Goal: Task Accomplishment & Management: Complete application form

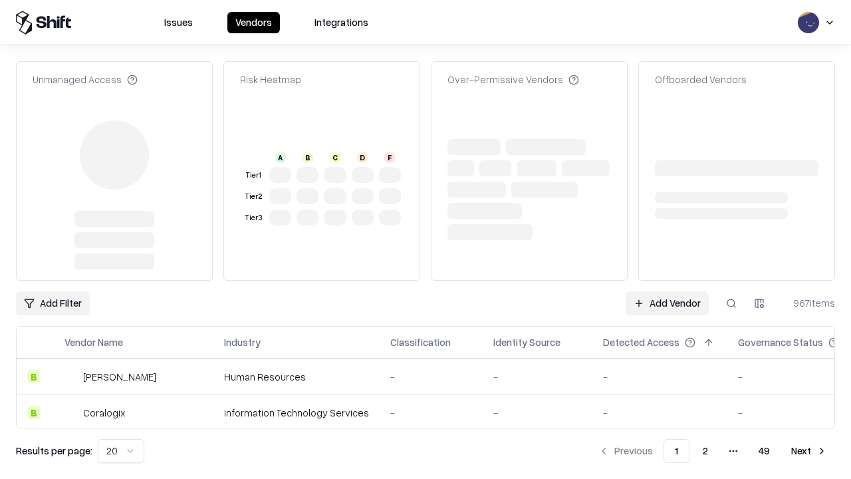
click at [667, 291] on link "Add Vendor" at bounding box center [667, 303] width 83 height 24
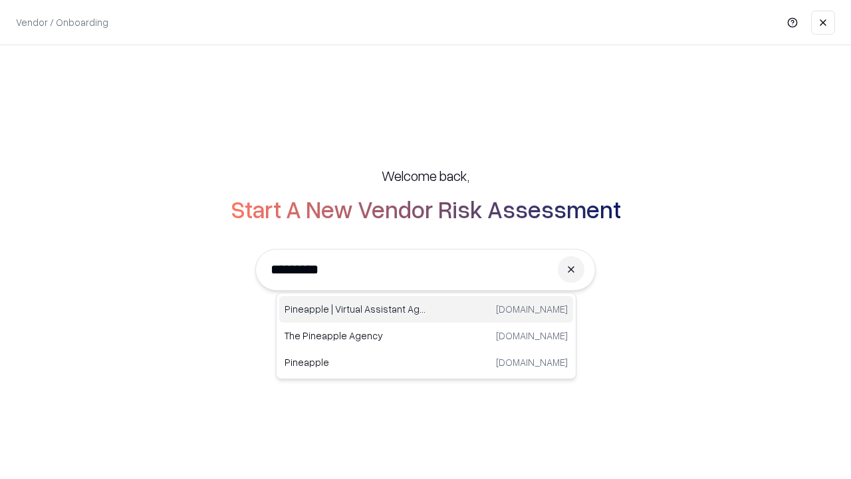
click at [426, 309] on div "Pineapple | Virtual Assistant Agency [DOMAIN_NAME]" at bounding box center [426, 309] width 294 height 27
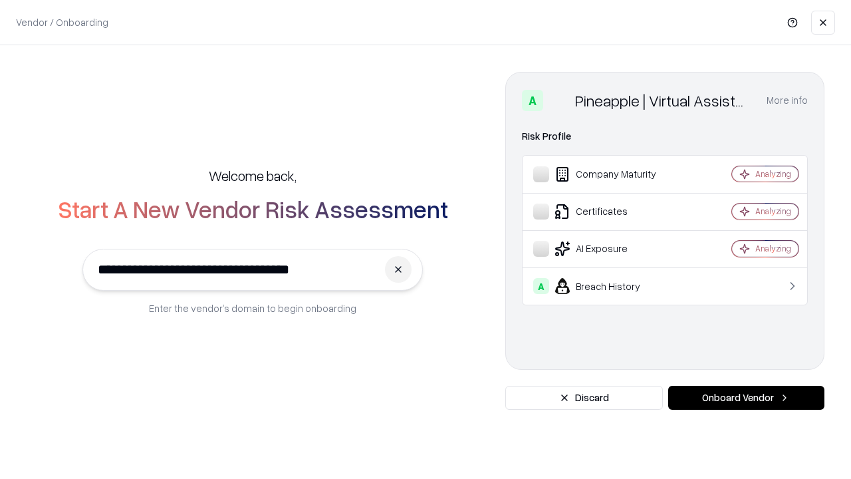
type input "**********"
click at [746, 398] on button "Onboard Vendor" at bounding box center [746, 398] width 156 height 24
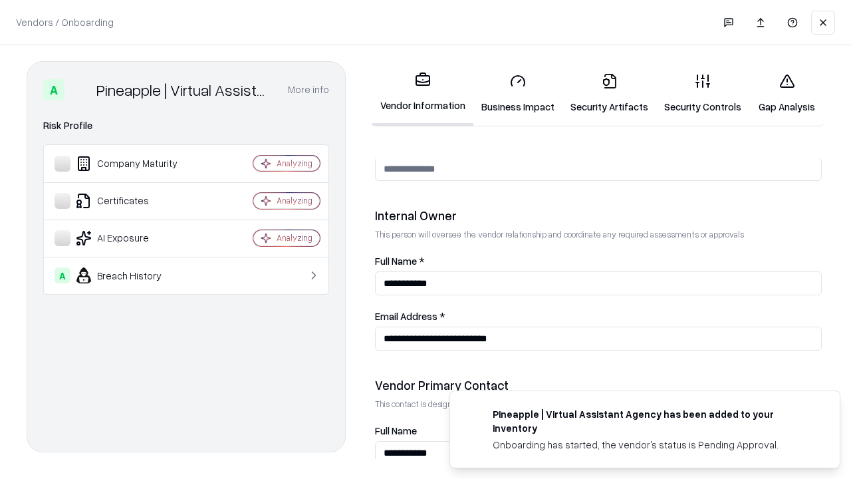
scroll to position [689, 0]
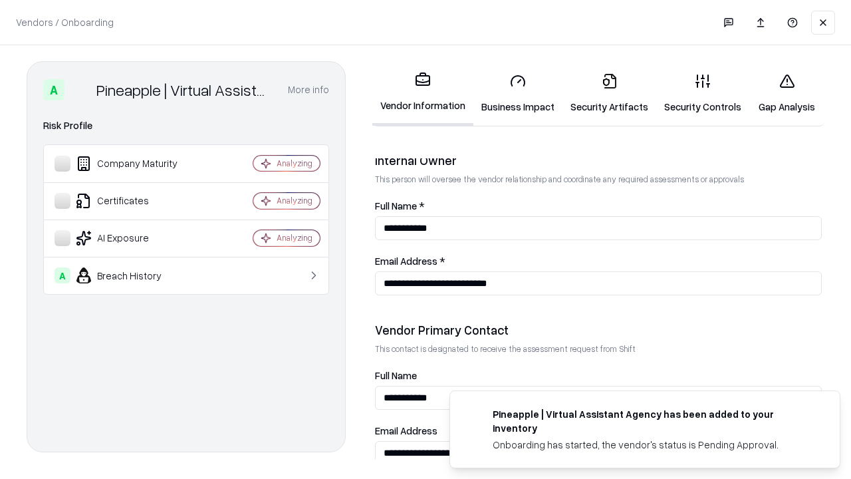
click at [518, 93] on link "Business Impact" at bounding box center [518, 94] width 89 height 62
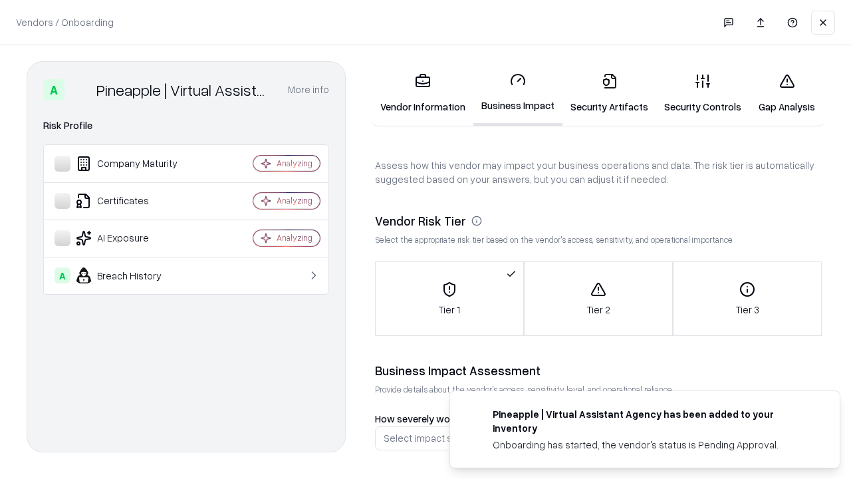
click at [609, 93] on link "Security Artifacts" at bounding box center [610, 94] width 94 height 62
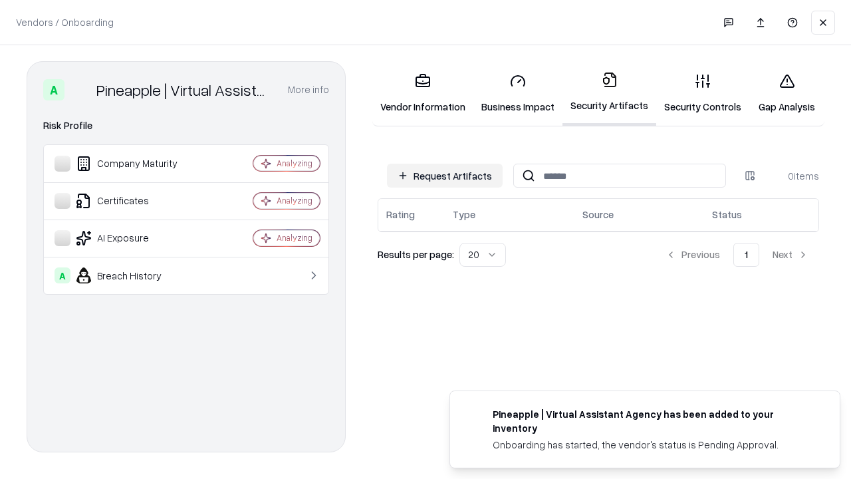
click at [445, 176] on button "Request Artifacts" at bounding box center [445, 176] width 116 height 24
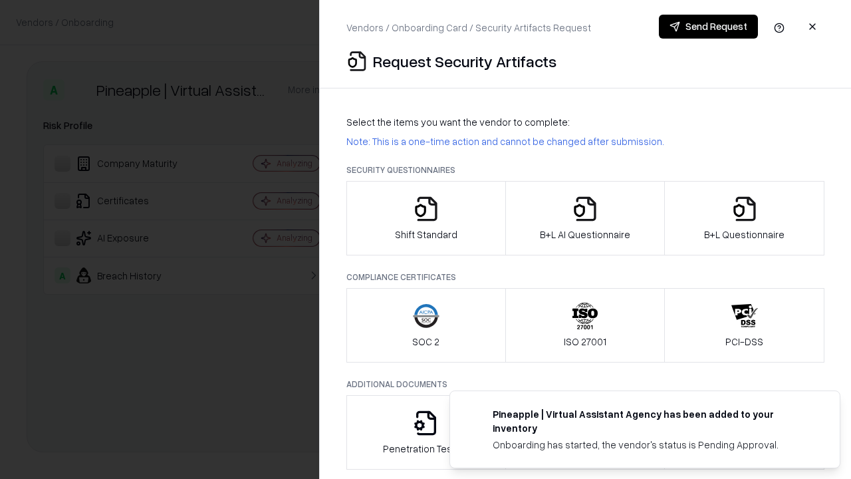
click at [426, 218] on icon "button" at bounding box center [426, 209] width 27 height 27
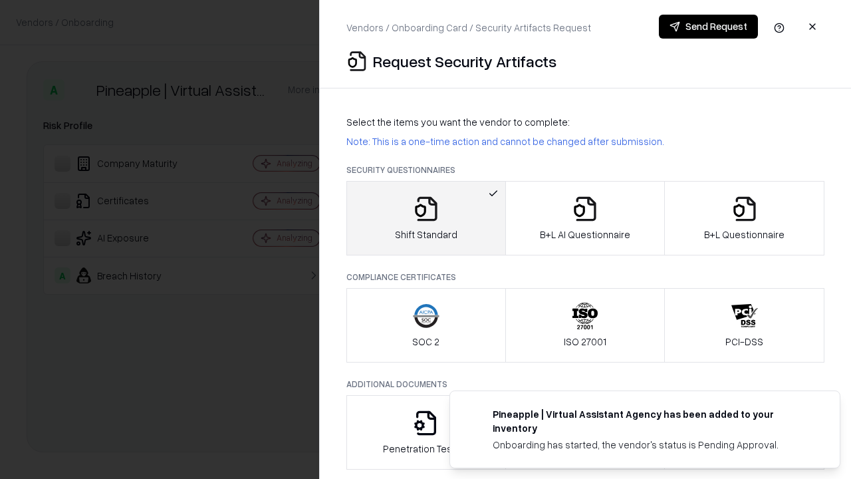
click at [708, 27] on button "Send Request" at bounding box center [708, 27] width 99 height 24
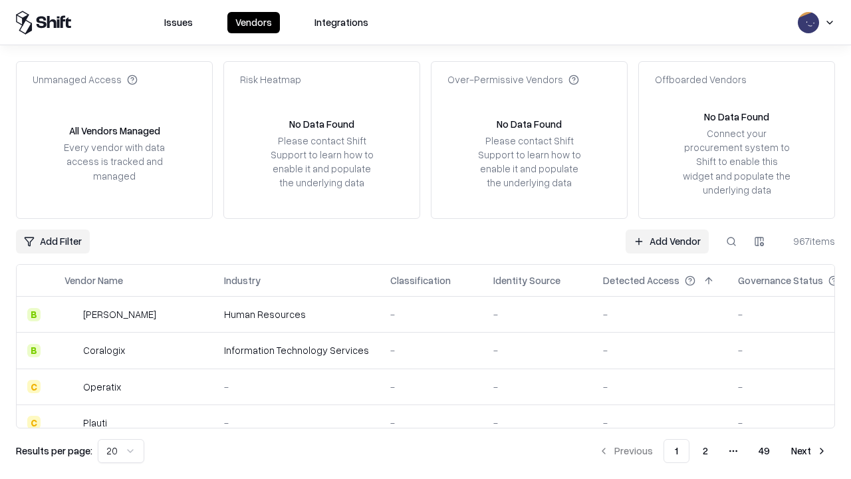
click at [732, 241] on button at bounding box center [732, 241] width 24 height 24
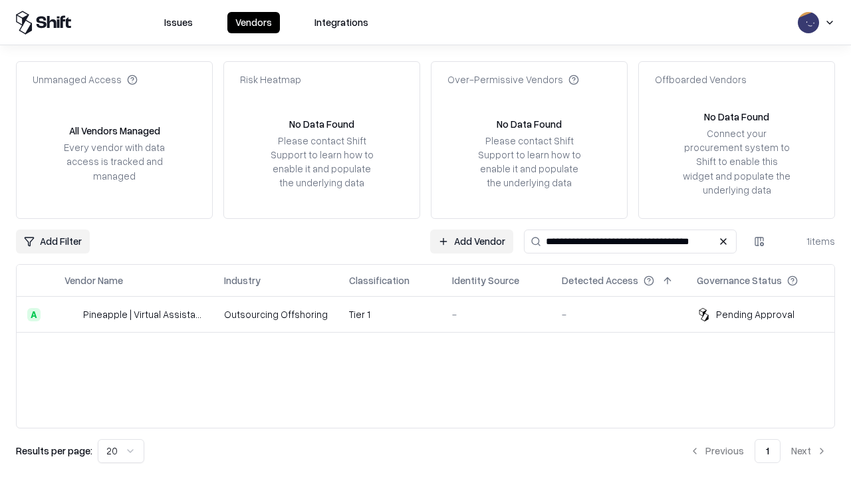
type input "**********"
click at [434, 314] on td "Tier 1" at bounding box center [390, 315] width 103 height 36
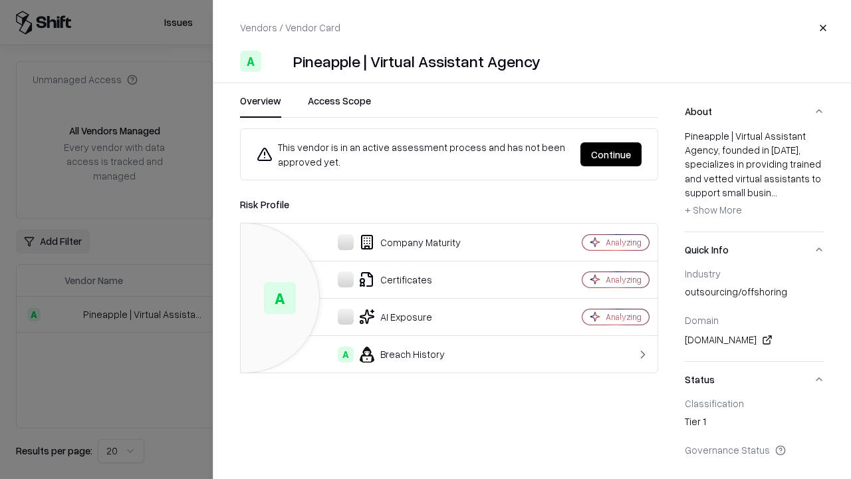
click at [611, 154] on button "Continue" at bounding box center [611, 154] width 61 height 24
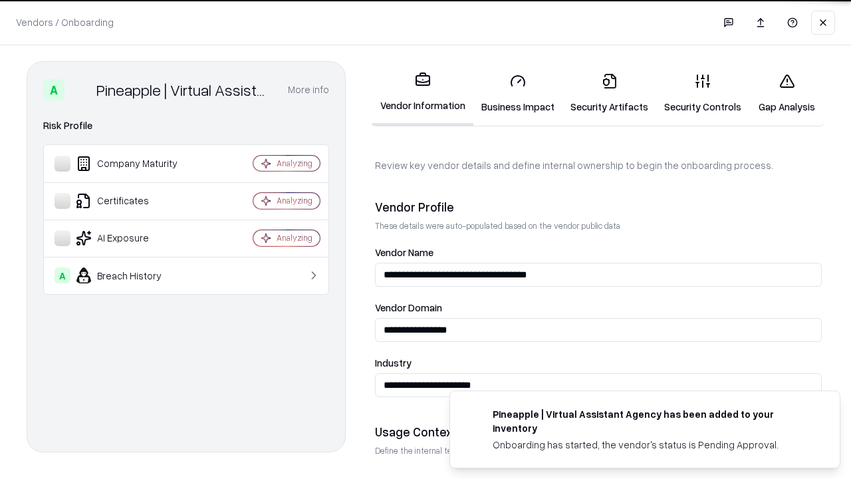
click at [609, 93] on link "Security Artifacts" at bounding box center [610, 94] width 94 height 62
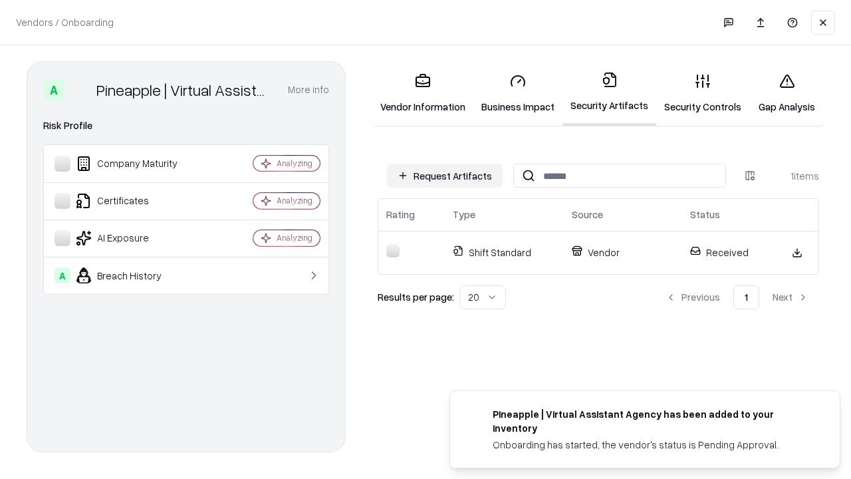
click at [787, 93] on link "Gap Analysis" at bounding box center [787, 94] width 75 height 62
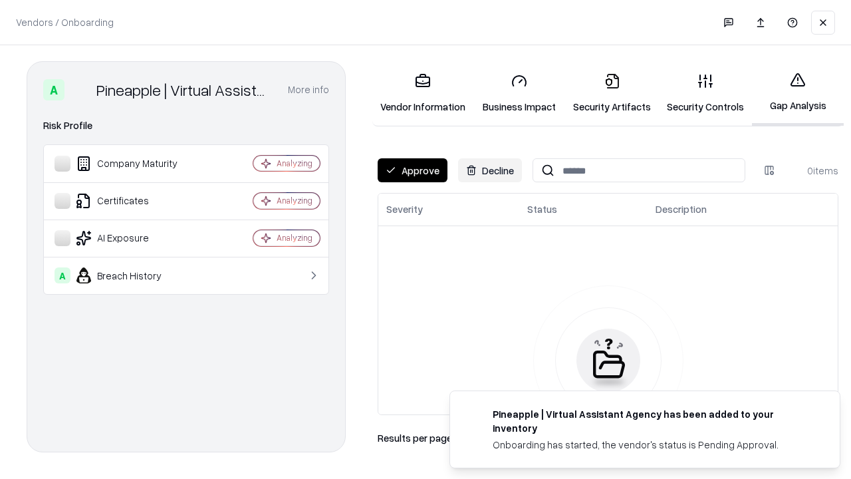
click at [412, 170] on button "Approve" at bounding box center [413, 170] width 70 height 24
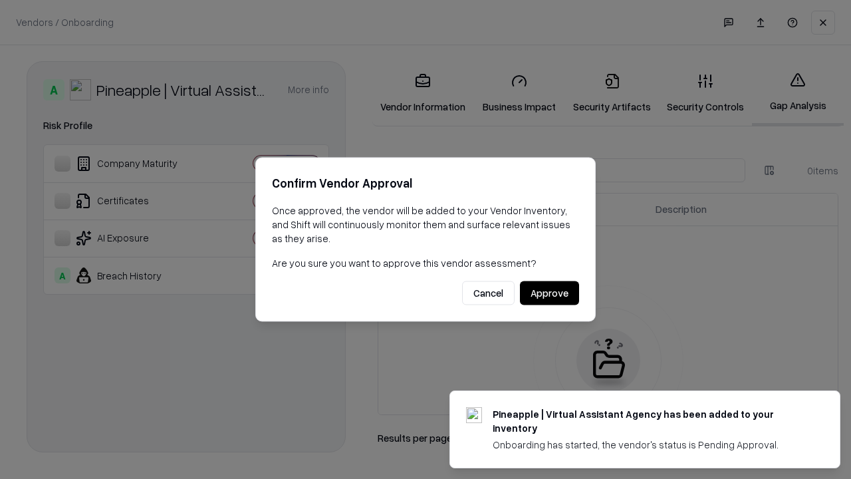
click at [549, 293] on button "Approve" at bounding box center [549, 293] width 59 height 24
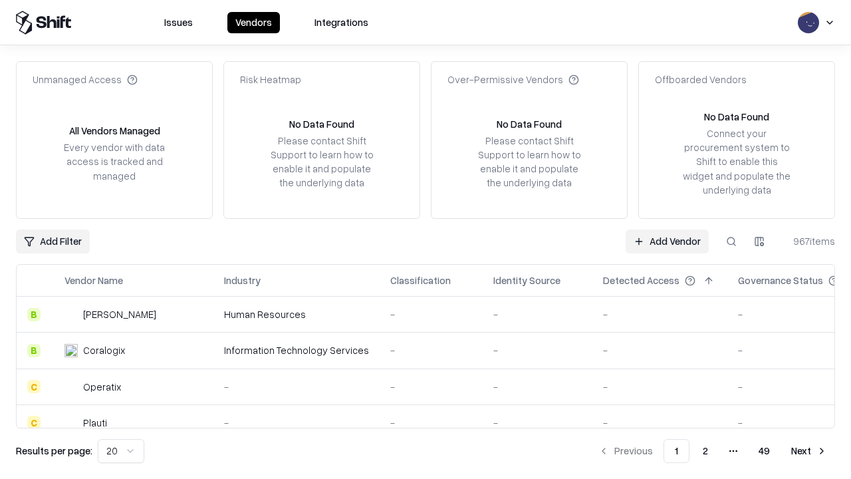
type input "**********"
click at [667, 241] on link "Add Vendor" at bounding box center [667, 241] width 83 height 24
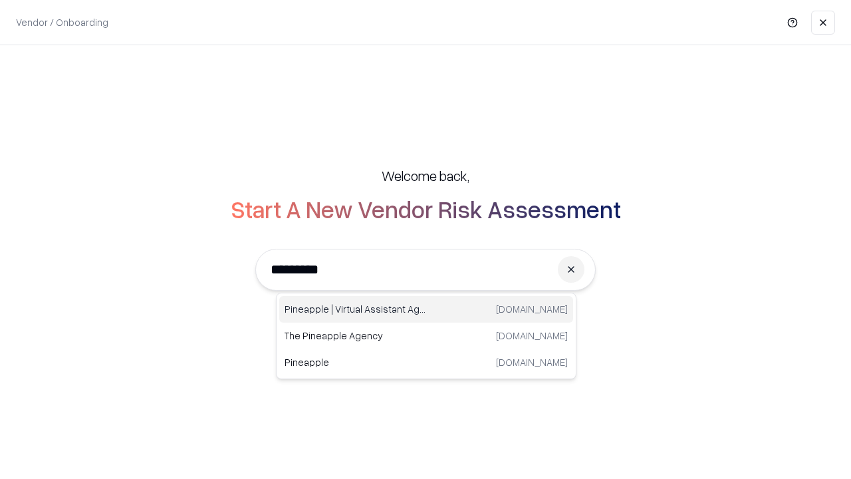
click at [426, 309] on div "Pineapple | Virtual Assistant Agency [DOMAIN_NAME]" at bounding box center [426, 309] width 294 height 27
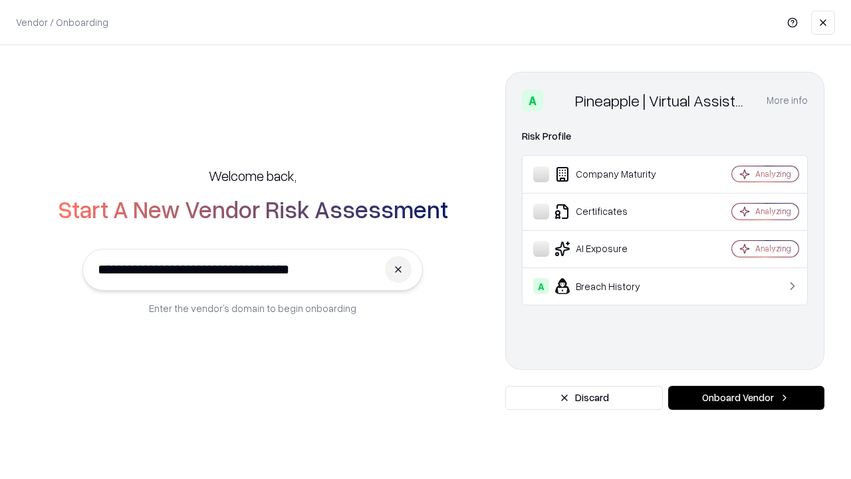
type input "**********"
click at [746, 398] on button "Onboard Vendor" at bounding box center [746, 398] width 156 height 24
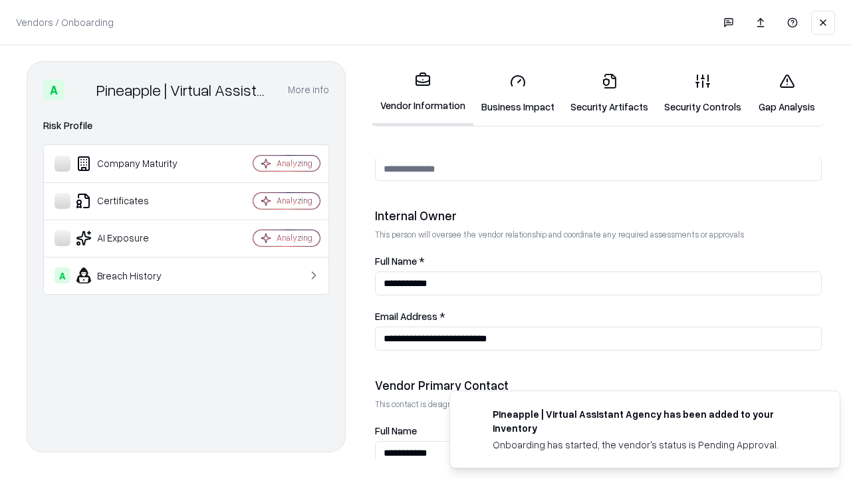
scroll to position [689, 0]
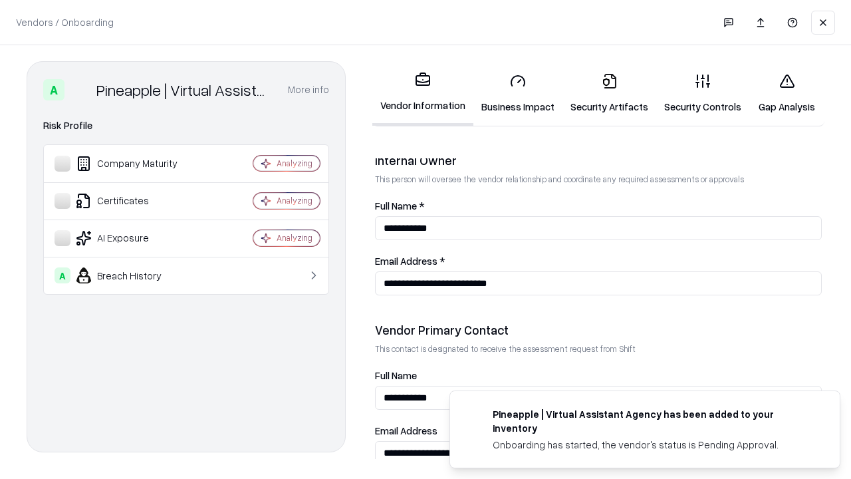
click at [787, 93] on link "Gap Analysis" at bounding box center [787, 94] width 75 height 62
